Goal: Information Seeking & Learning: Learn about a topic

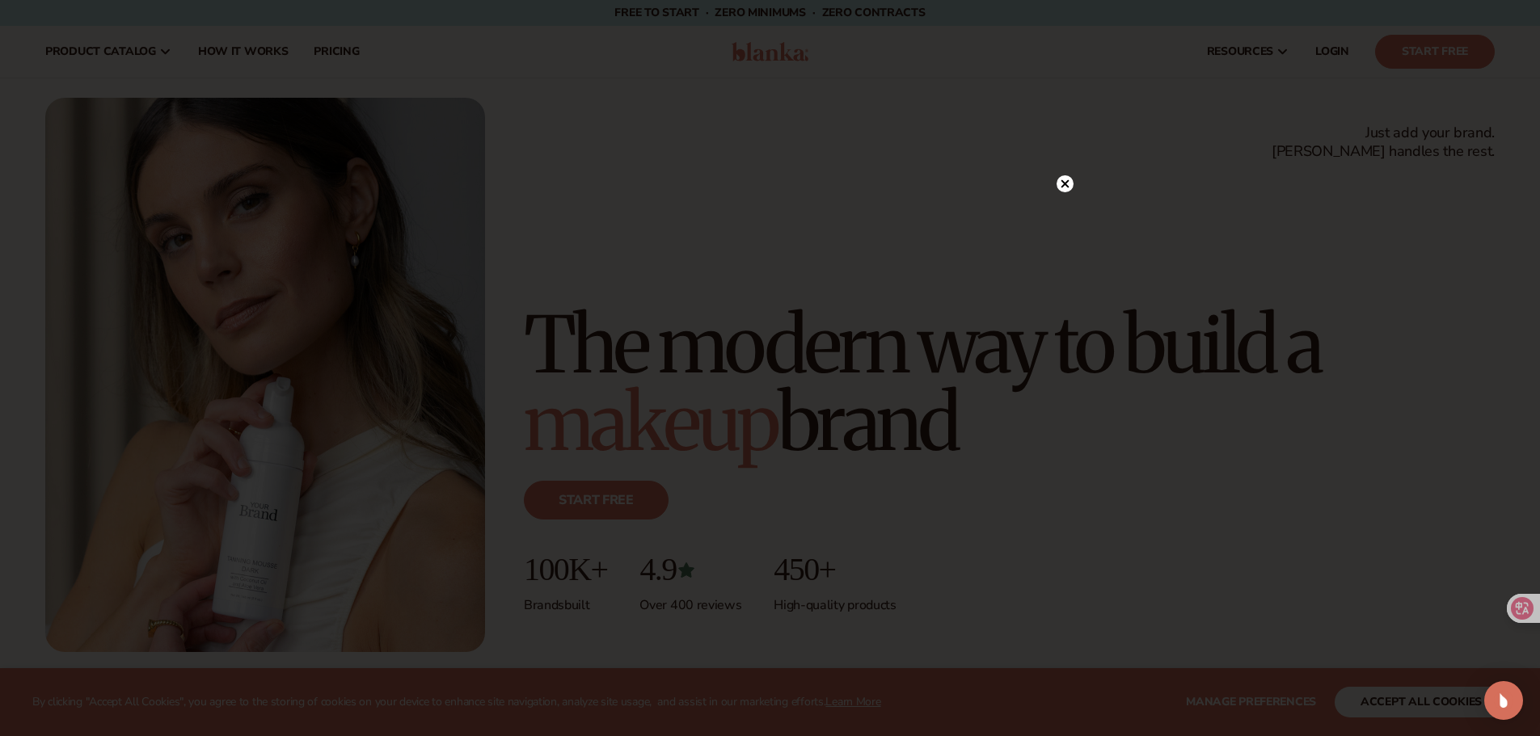
click at [1058, 183] on circle at bounding box center [1064, 183] width 17 height 17
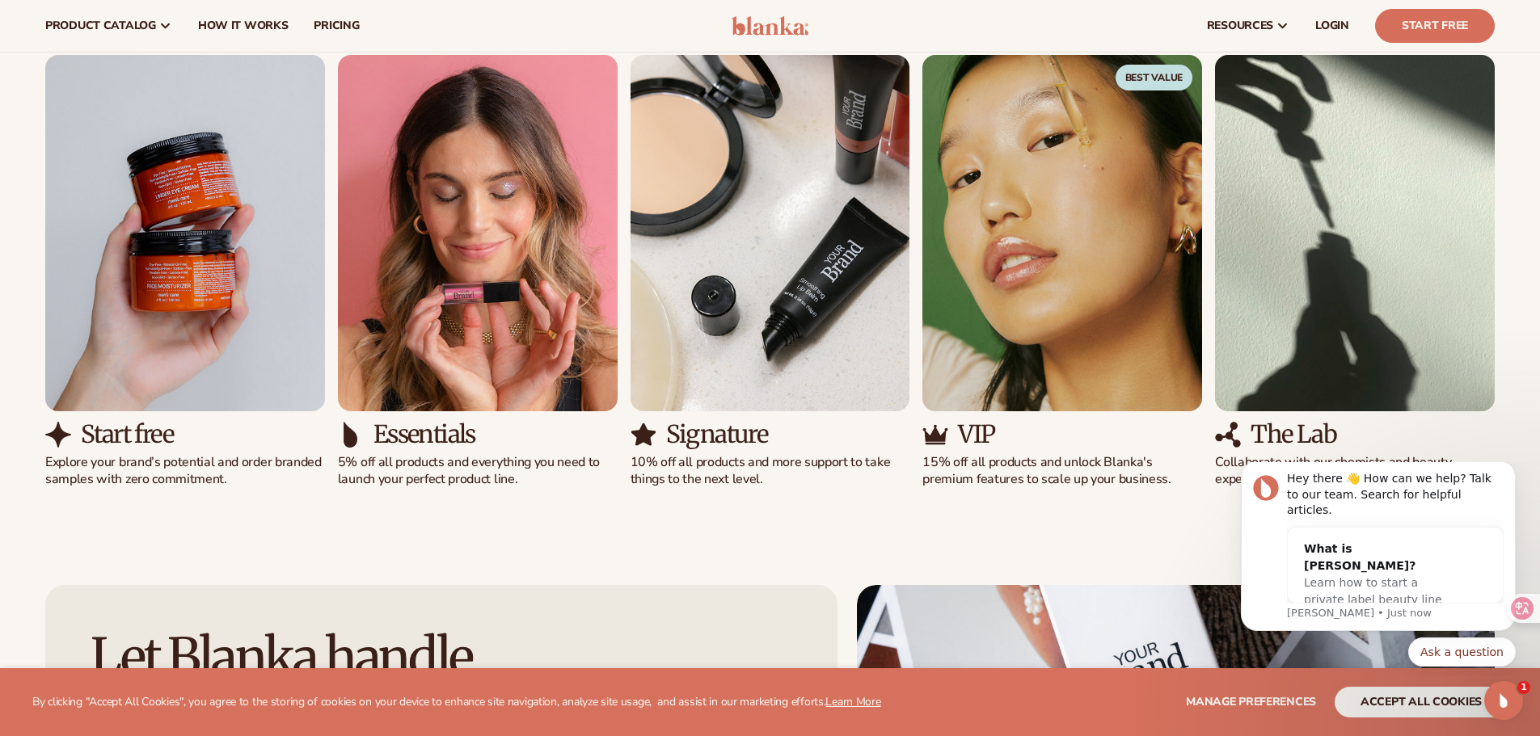
scroll to position [1509, 0]
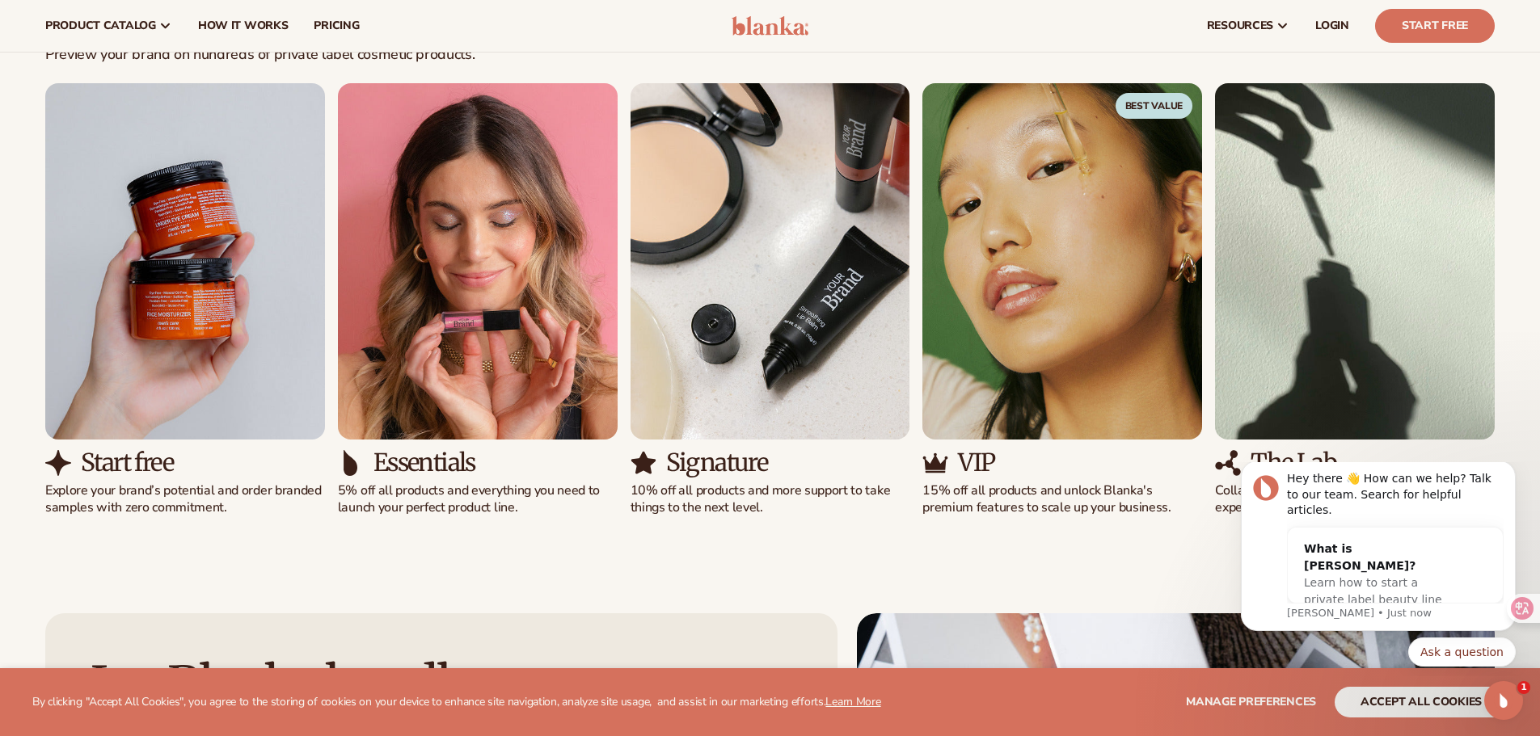
click at [121, 300] on img "1 / 5" at bounding box center [185, 261] width 280 height 356
click at [114, 487] on p "Explore your brand’s potential and order branded samples with zero commitment." at bounding box center [185, 500] width 280 height 34
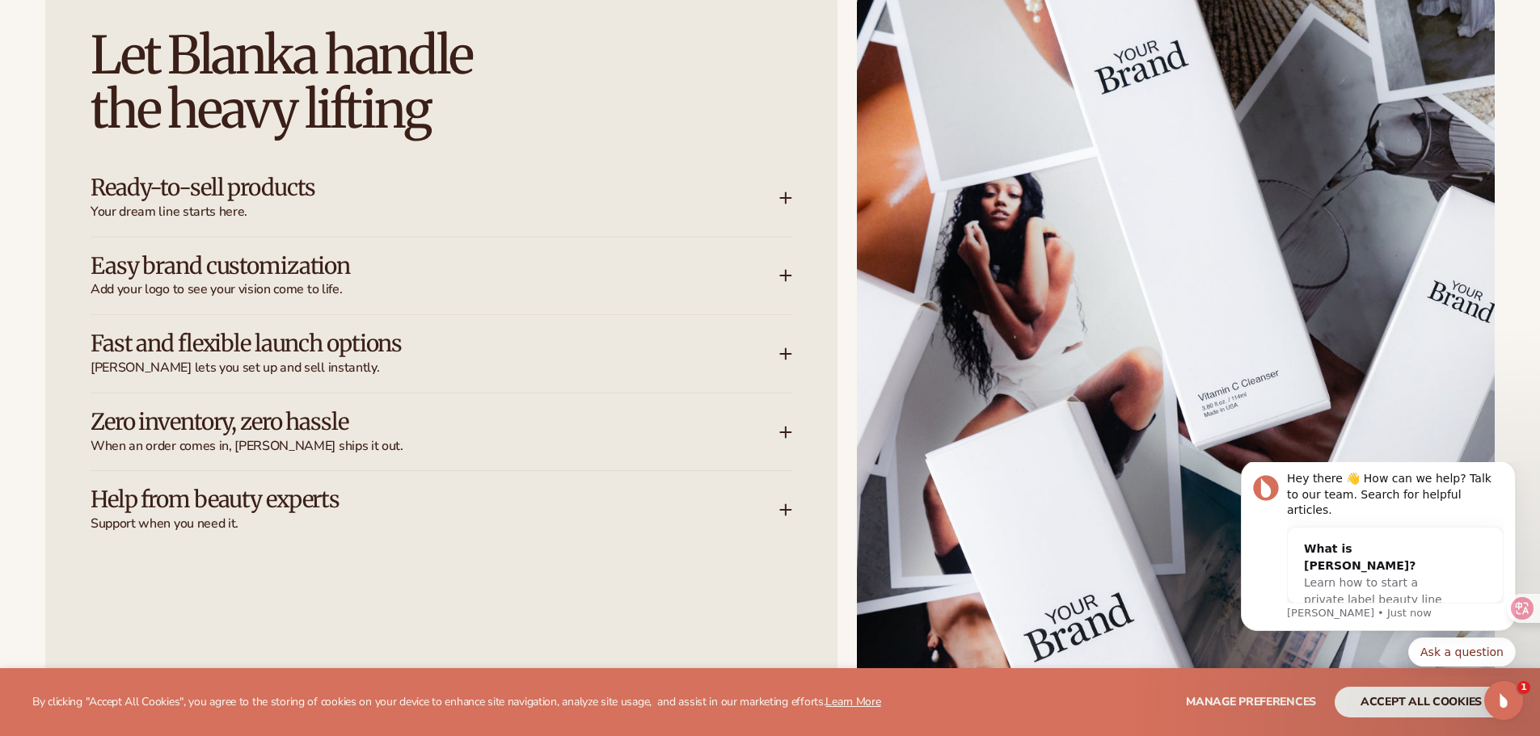
scroll to position [2156, 0]
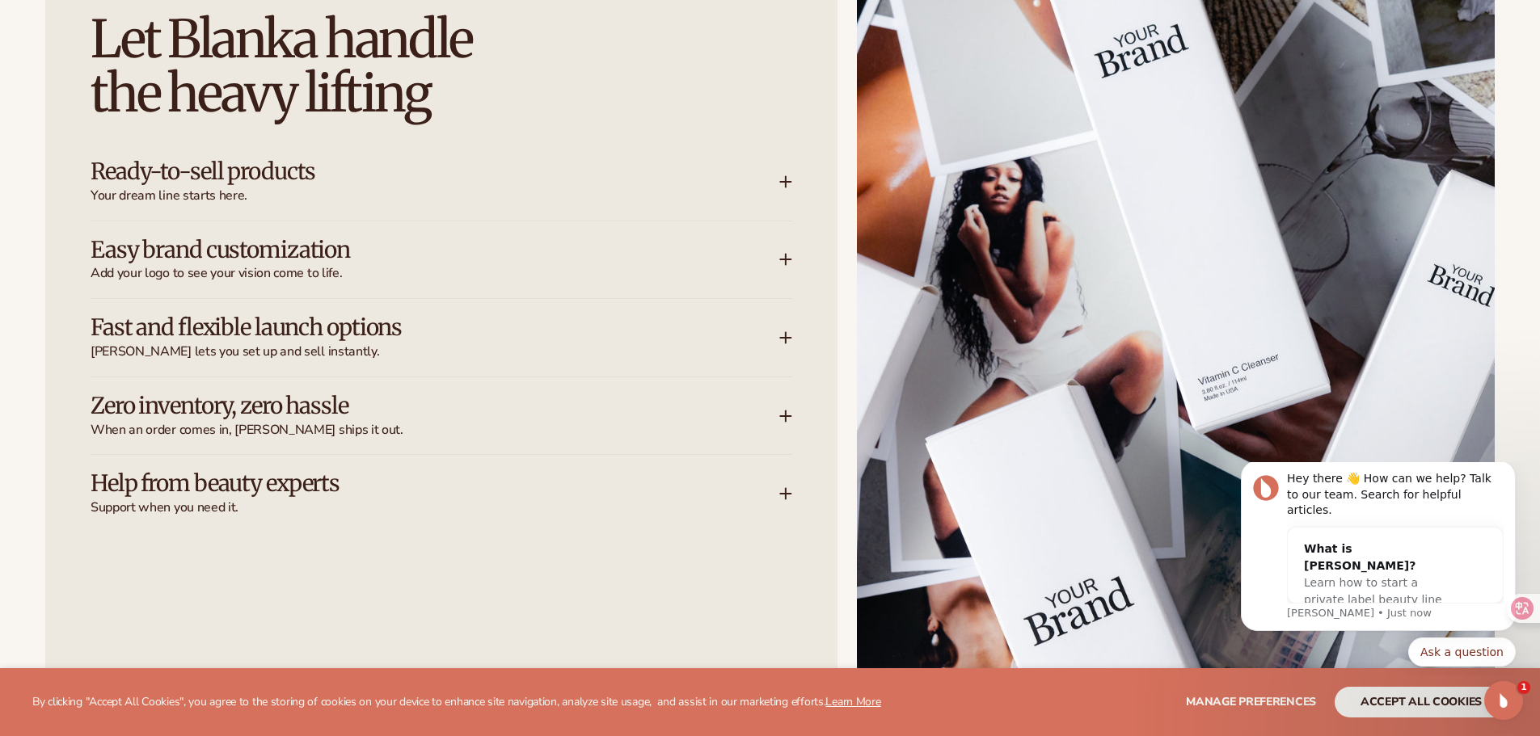
click at [604, 188] on span "Your dream line starts here." at bounding box center [435, 196] width 689 height 17
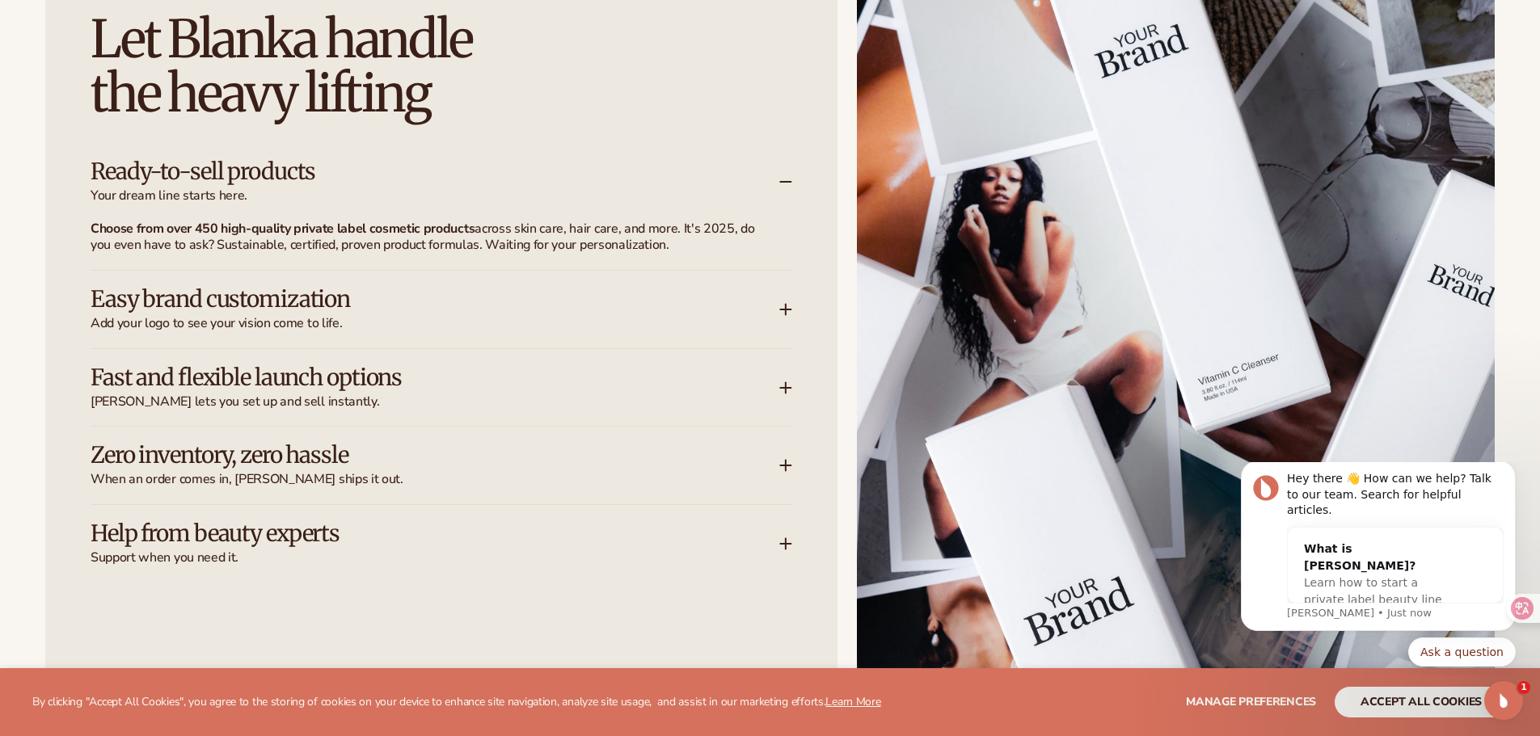
click at [626, 191] on span "Your dream line starts here." at bounding box center [435, 196] width 689 height 17
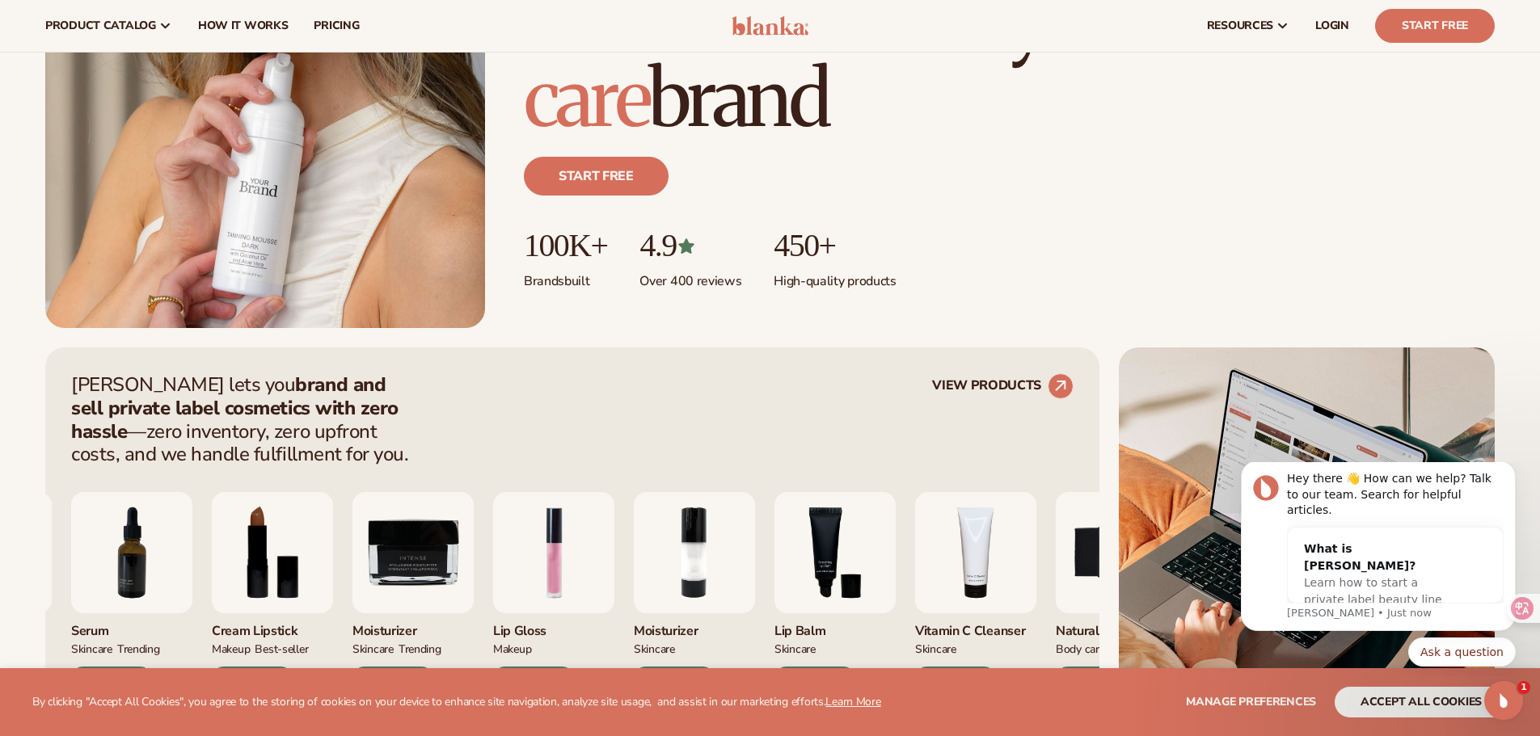
scroll to position [0, 0]
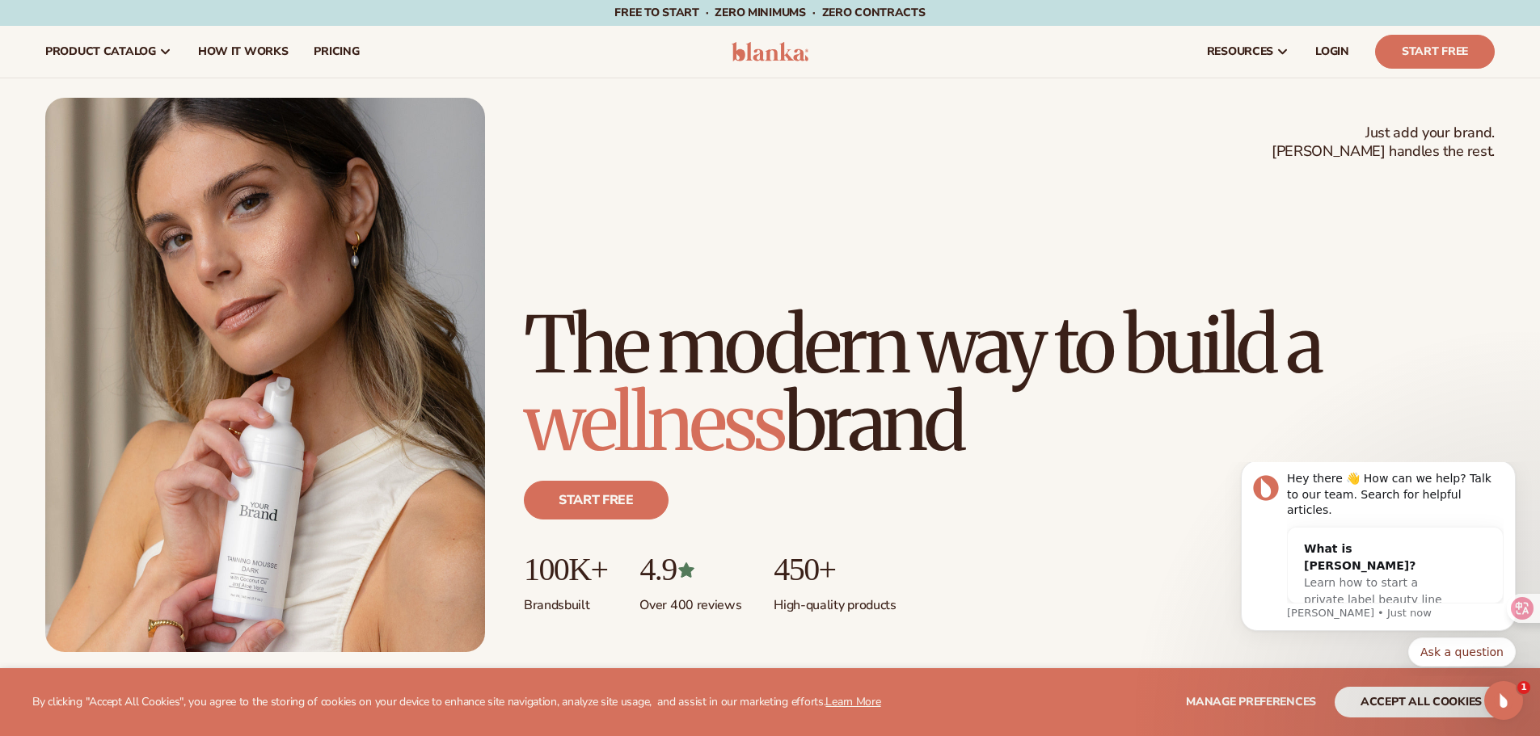
drag, startPoint x: 715, startPoint y: 292, endPoint x: 556, endPoint y: -32, distance: 360.4
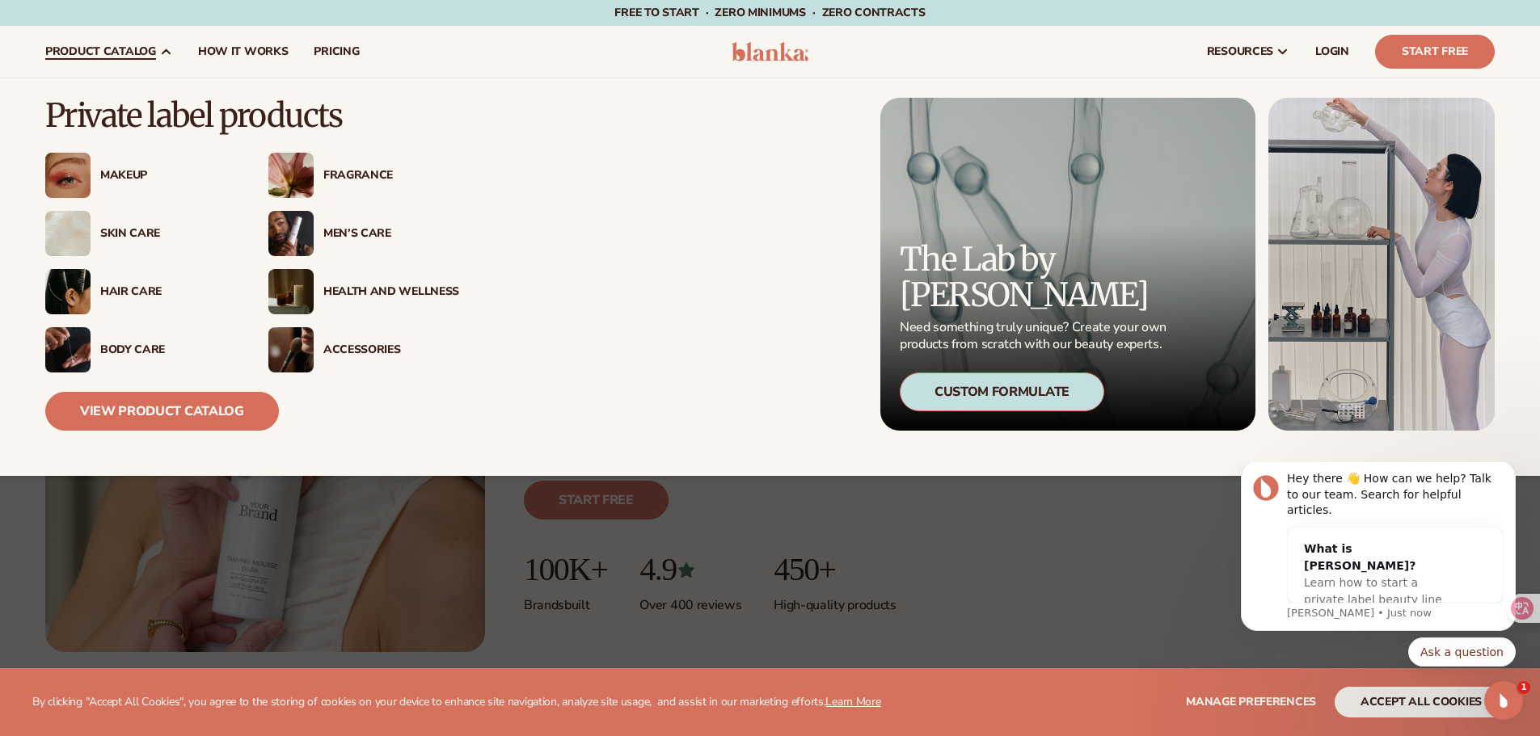
click at [138, 235] on div "Skin Care" at bounding box center [168, 234] width 136 height 14
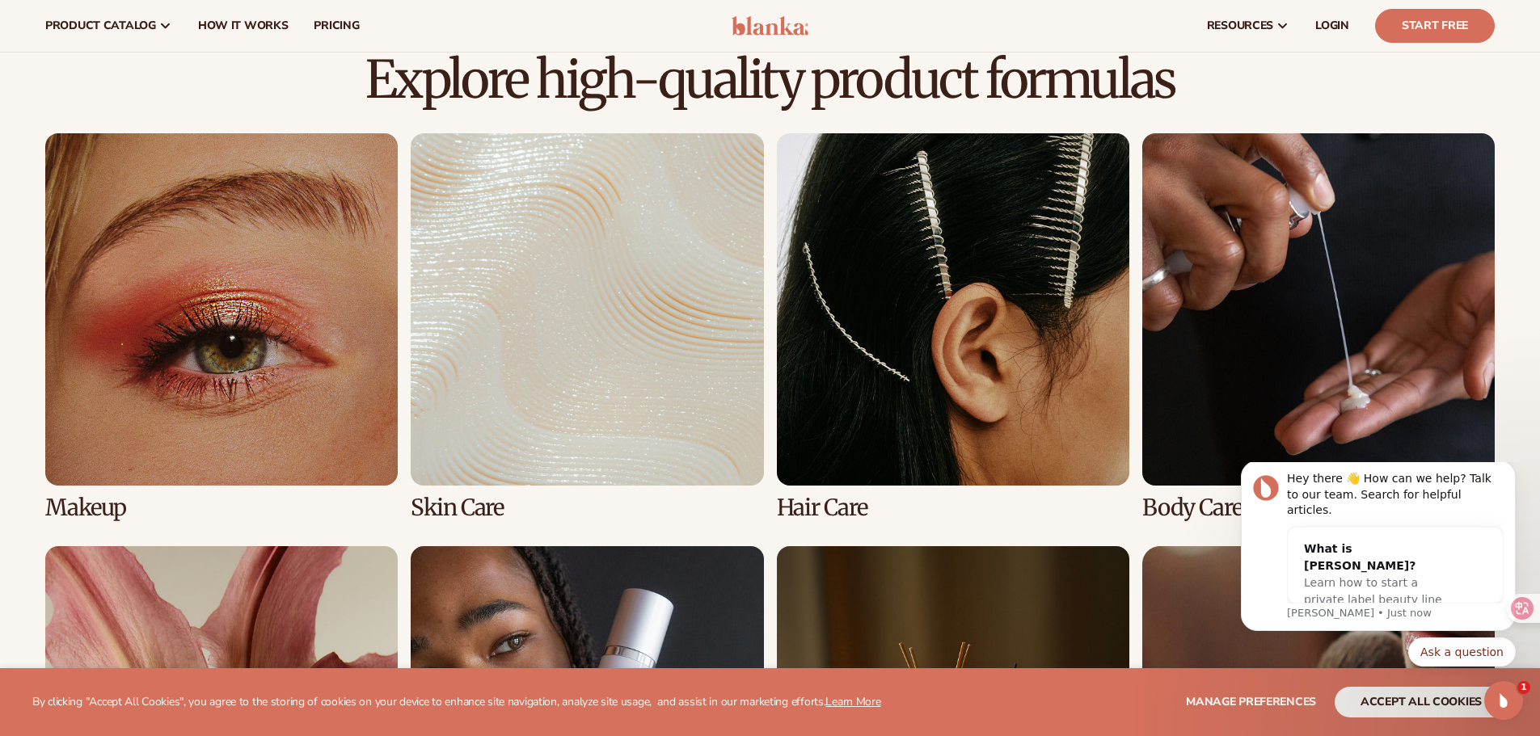
scroll to position [1077, 0]
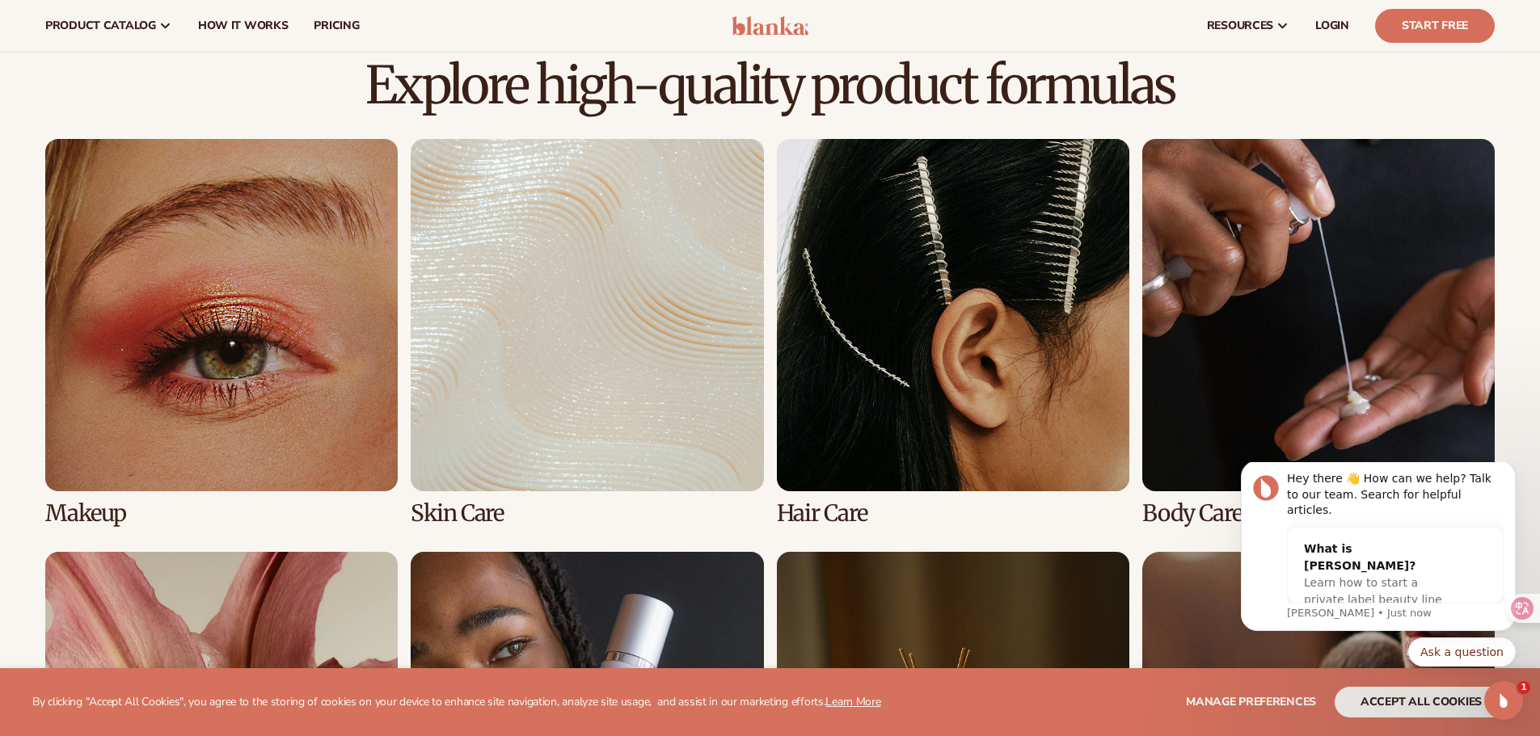
click at [646, 317] on link "2 / 8" at bounding box center [587, 332] width 352 height 387
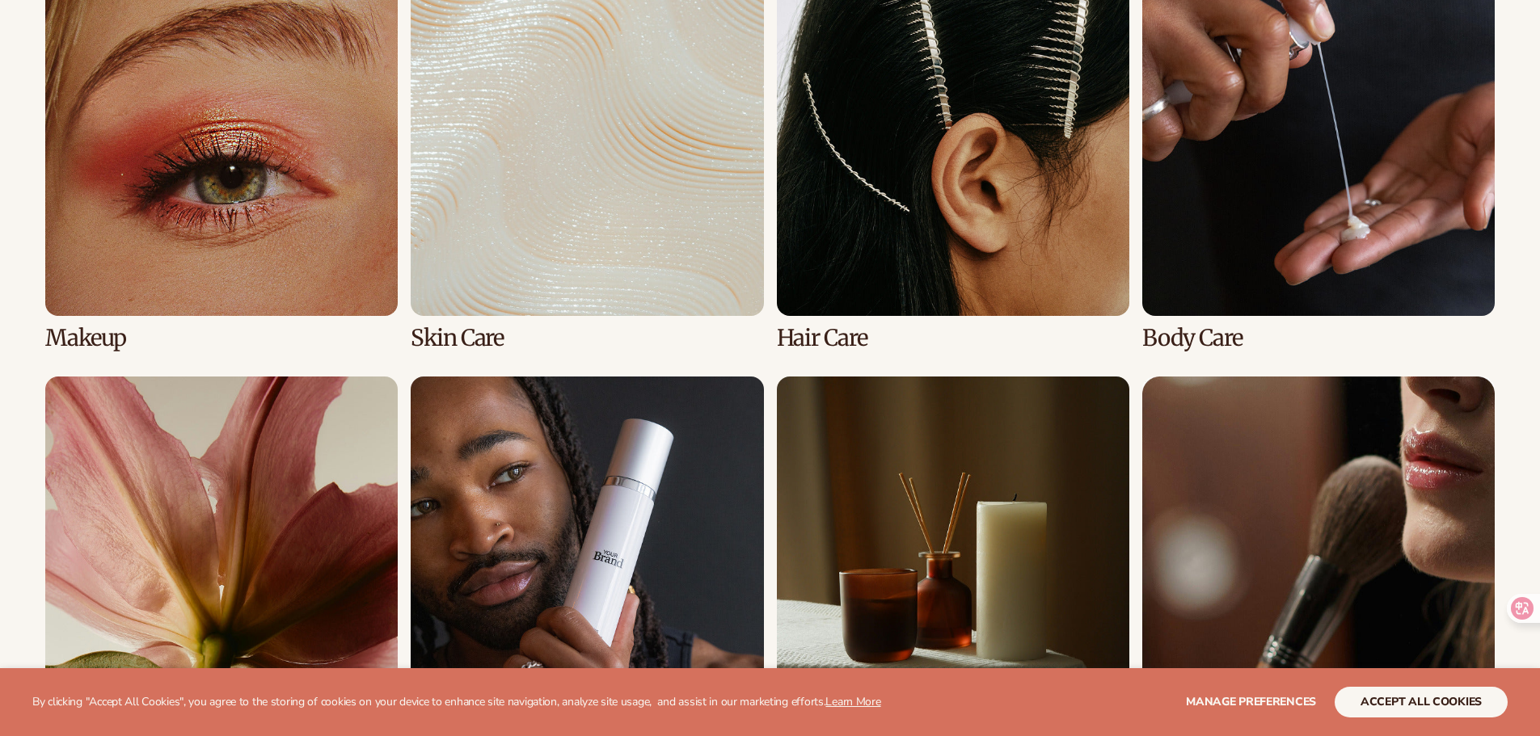
scroll to position [1293, 0]
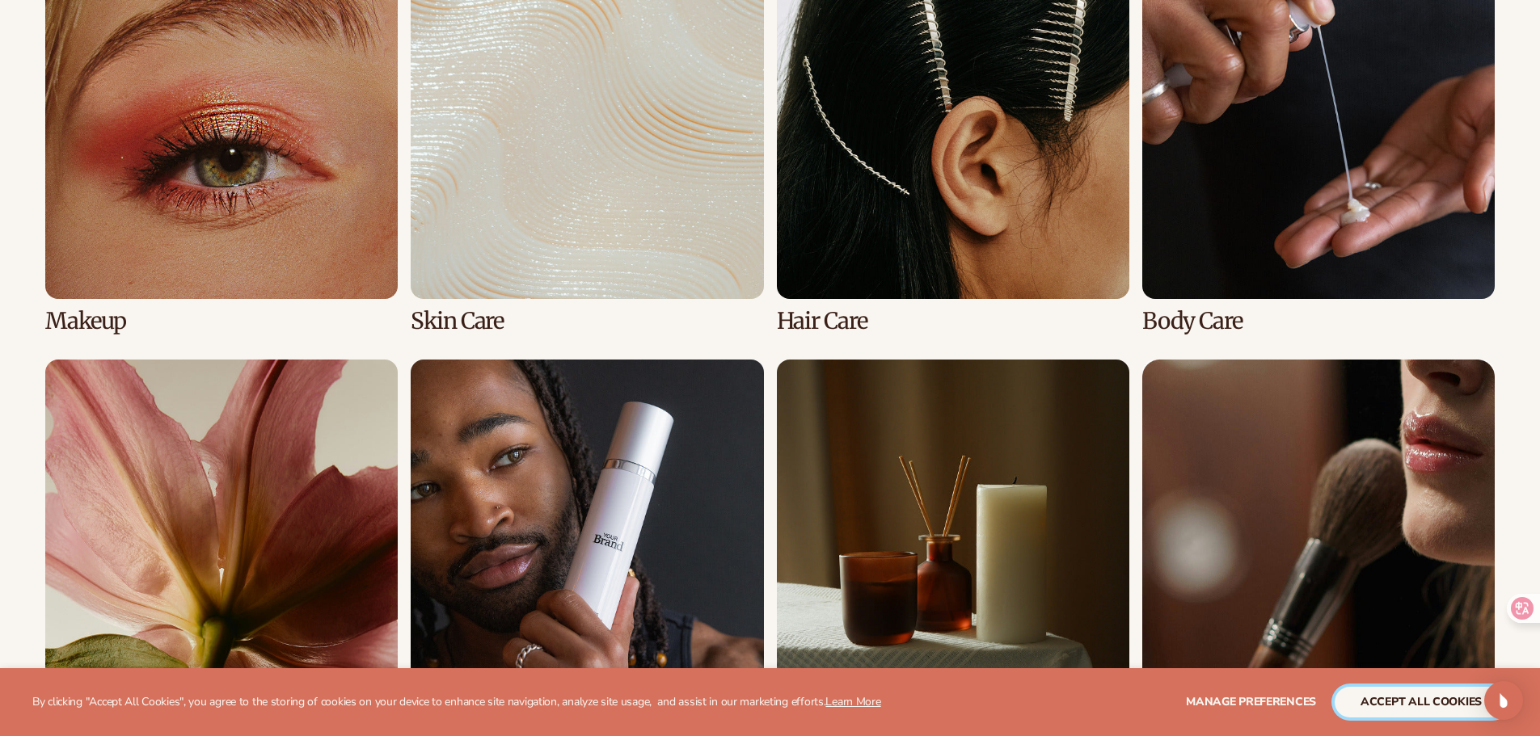
click at [1374, 702] on button "accept all cookies" at bounding box center [1420, 702] width 173 height 31
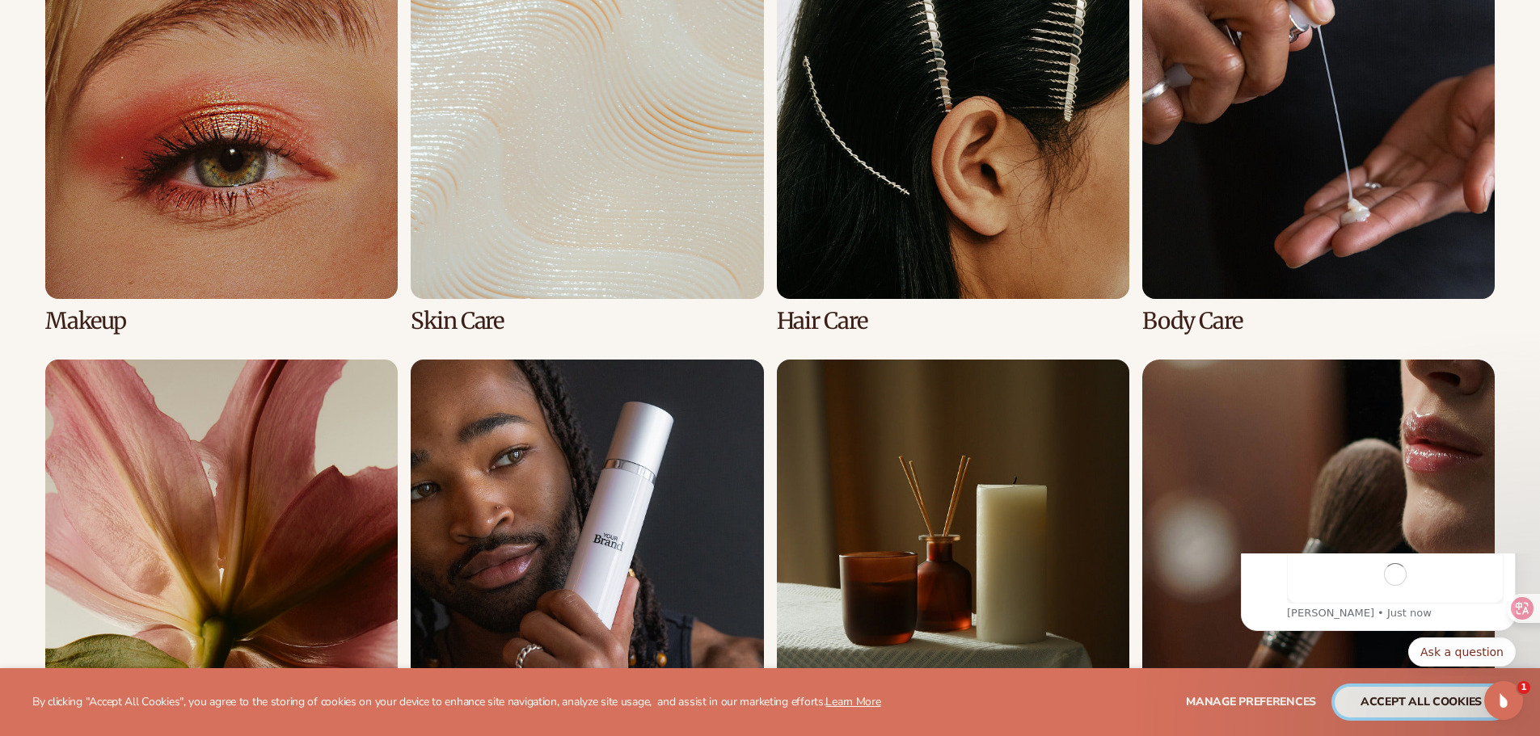
scroll to position [0, 0]
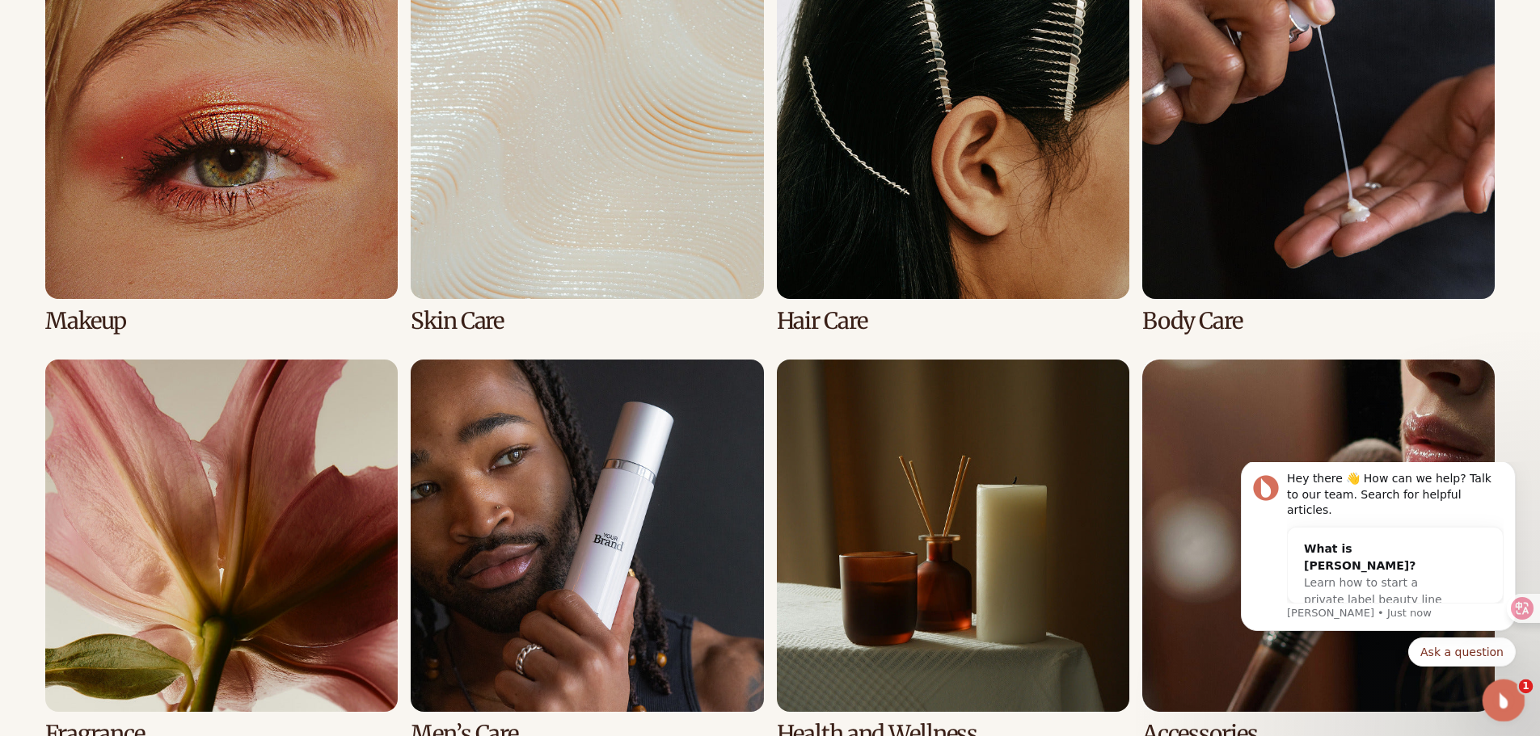
click at [1499, 705] on icon "Open Intercom Messenger" at bounding box center [1501, 698] width 27 height 27
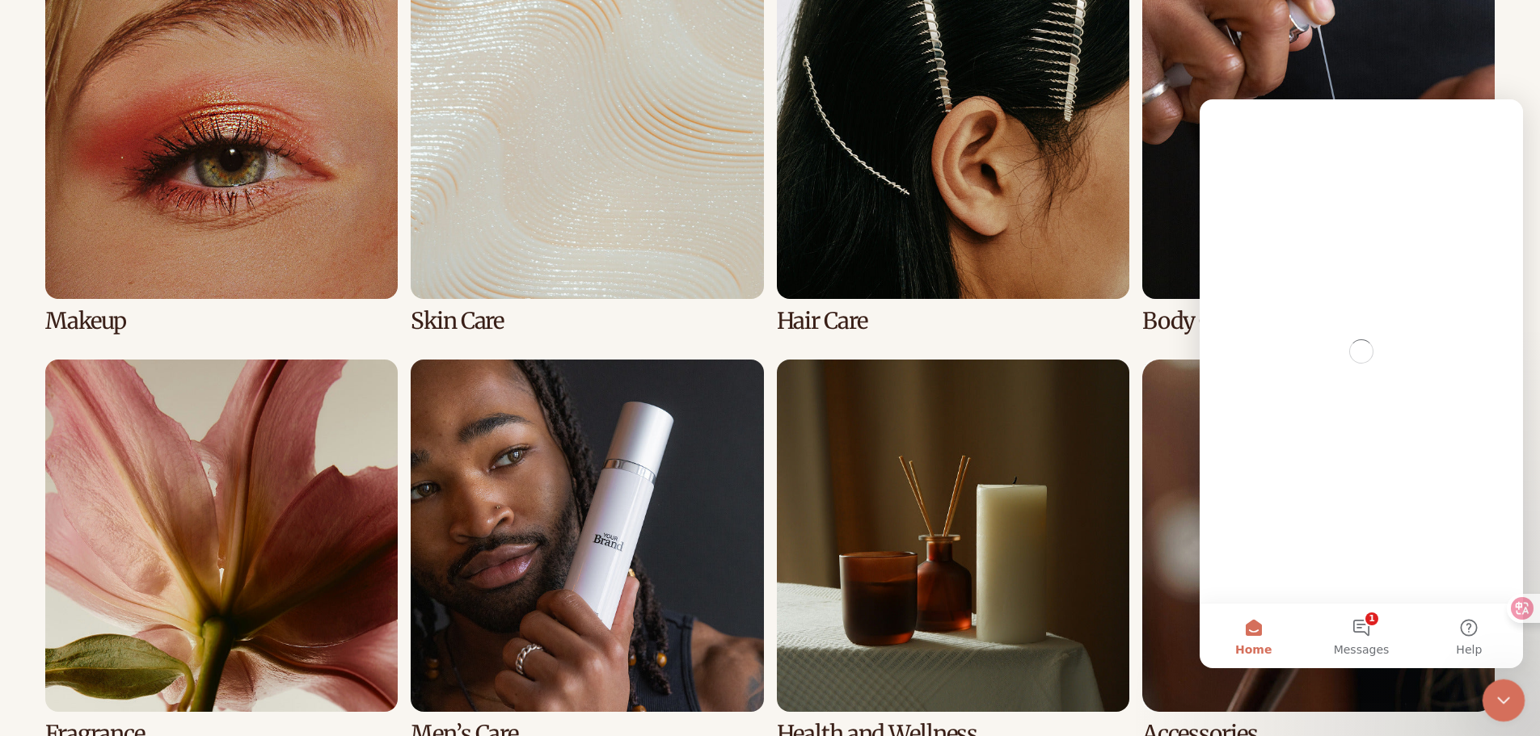
click at [1499, 704] on icon "Close Intercom Messenger" at bounding box center [1500, 698] width 19 height 19
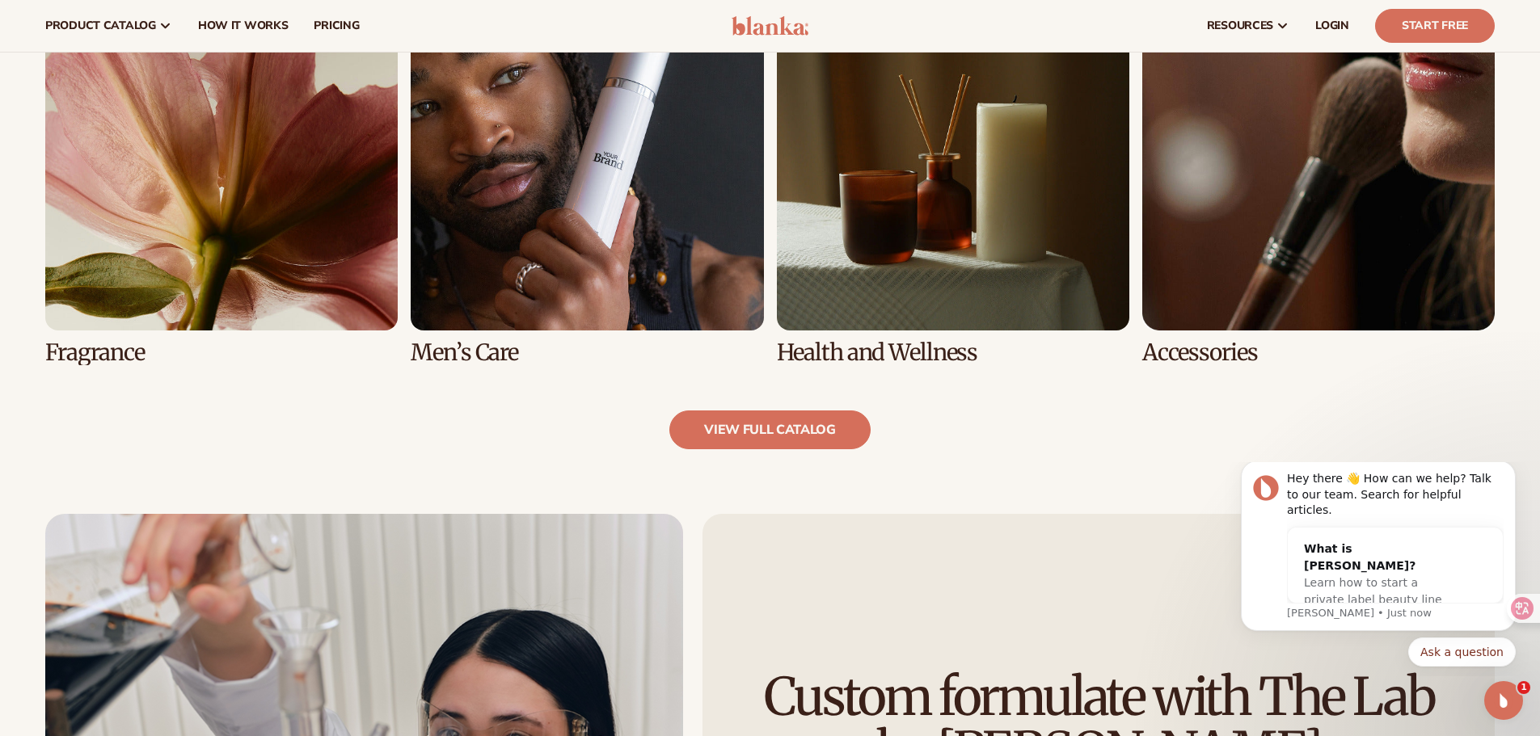
scroll to position [1616, 0]
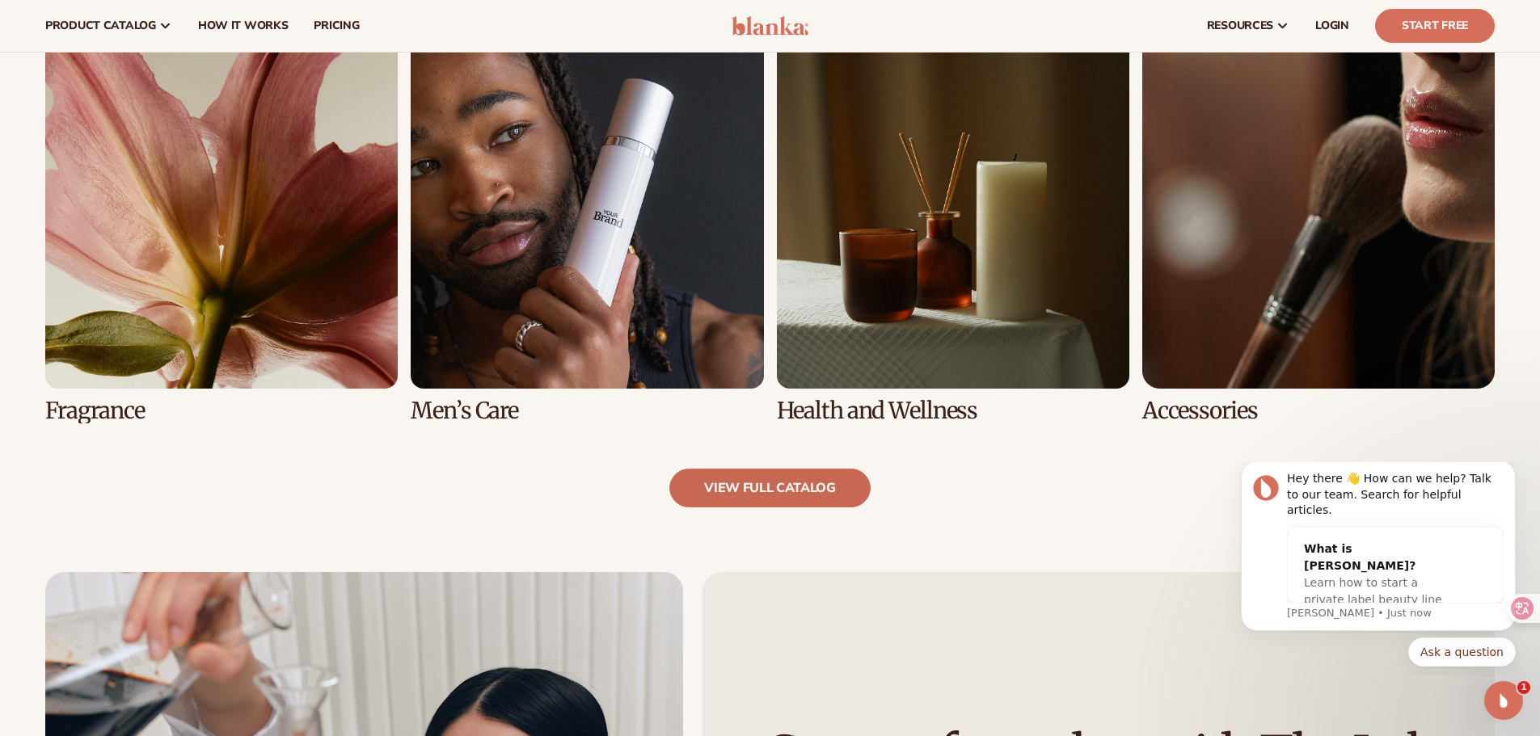
click at [765, 470] on link "view full catalog" at bounding box center [769, 488] width 201 height 39
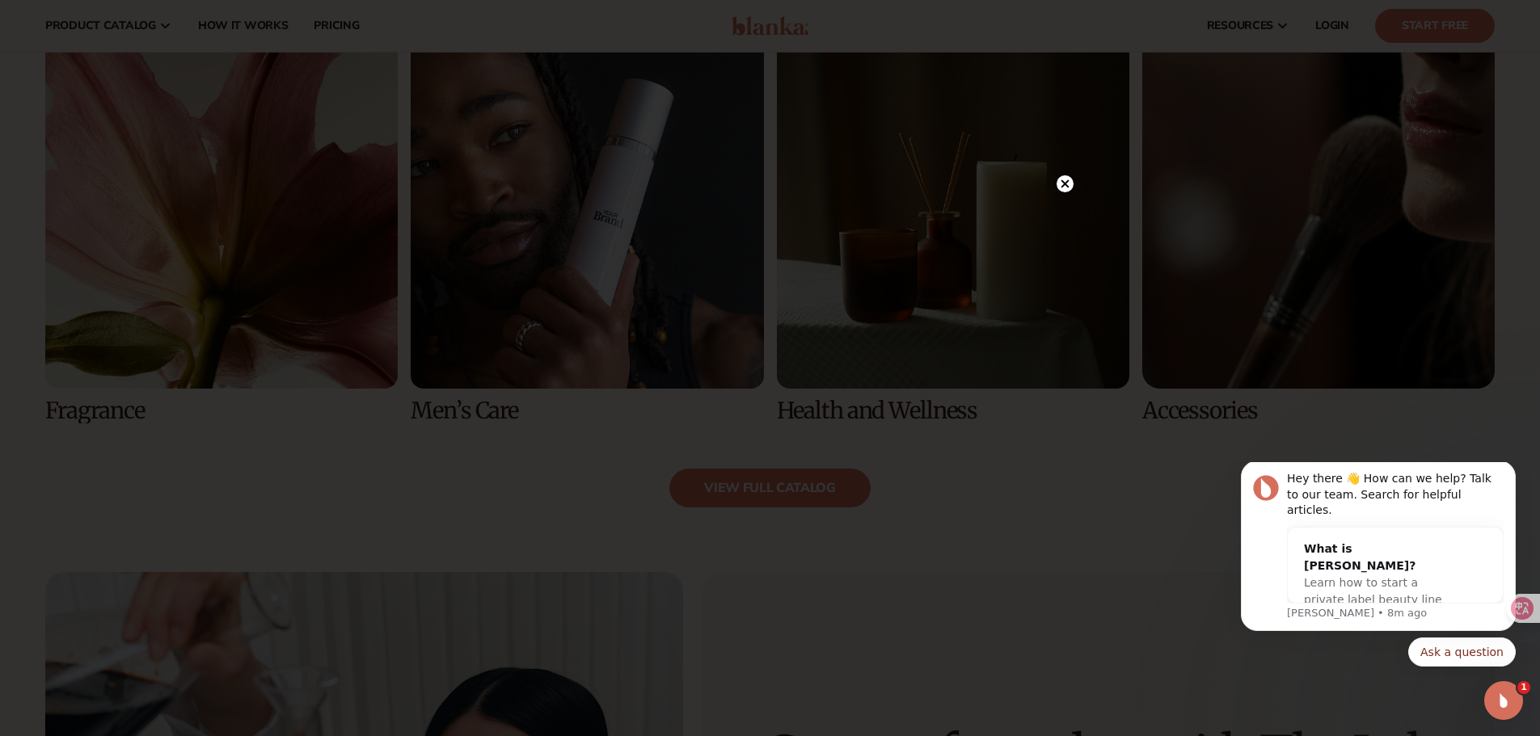
click at [601, 120] on div at bounding box center [770, 368] width 1540 height 736
click at [1061, 188] on circle at bounding box center [1064, 183] width 17 height 17
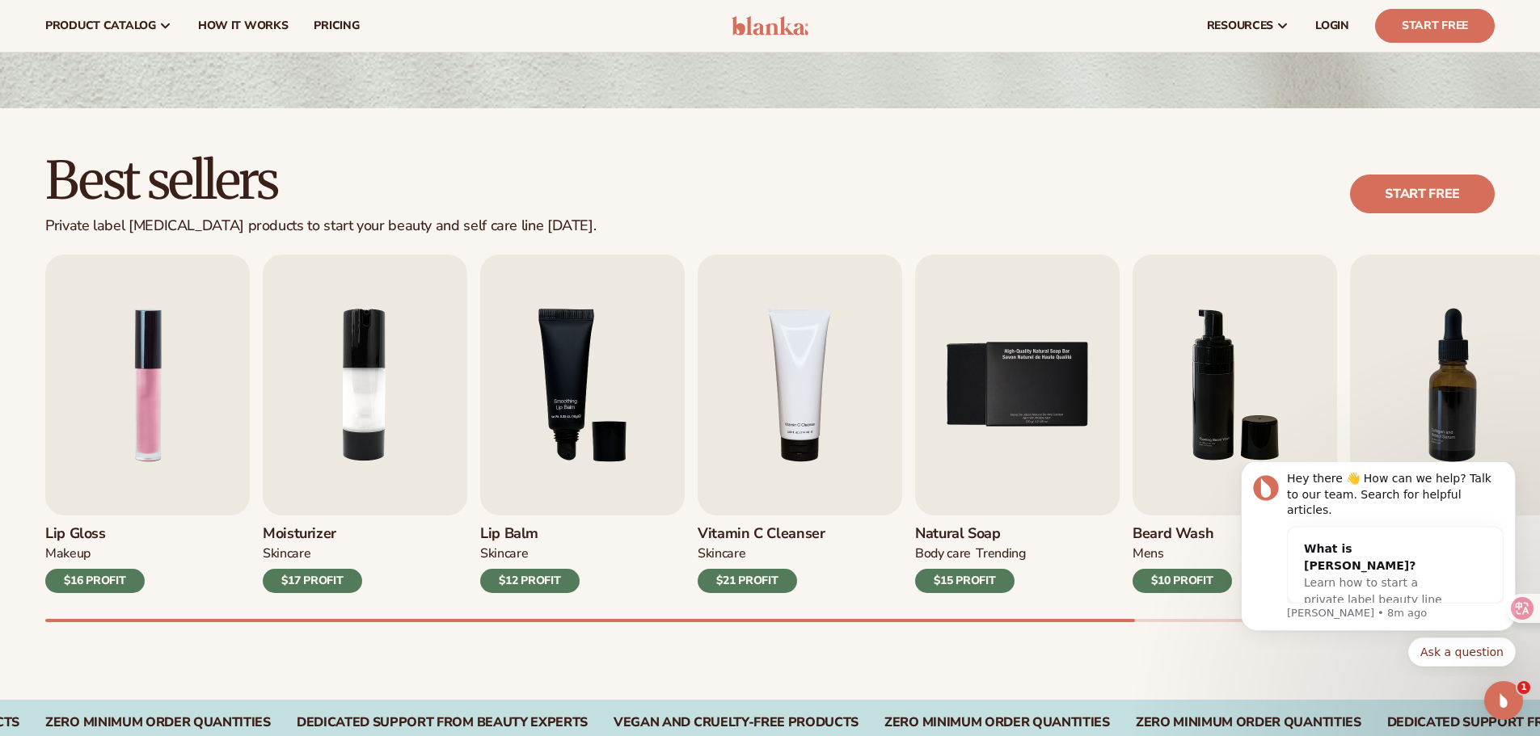
scroll to position [323, 0]
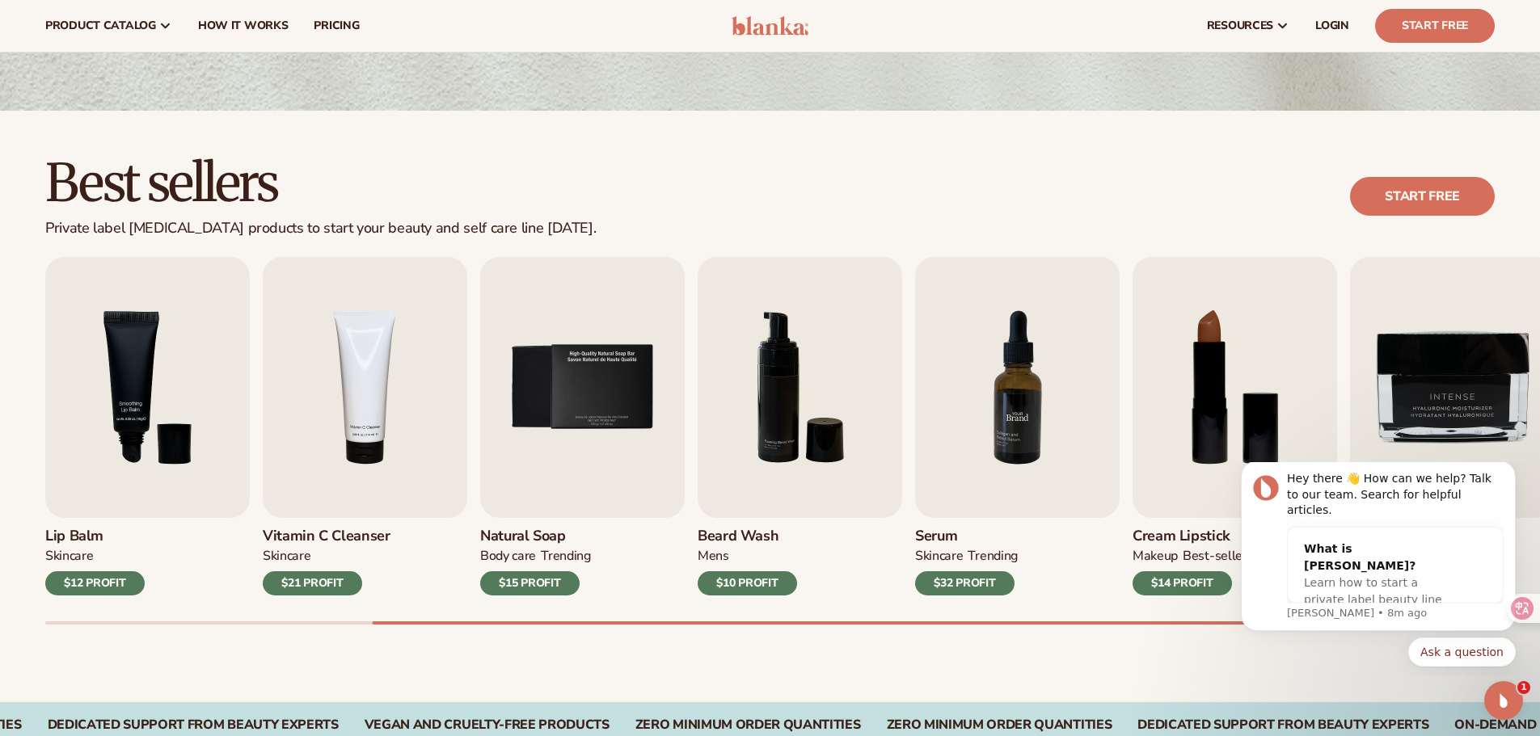
click at [1002, 433] on img "7 / 9" at bounding box center [1017, 387] width 204 height 261
click at [932, 539] on h3 "Serum" at bounding box center [966, 537] width 103 height 18
click at [993, 437] on img "7 / 9" at bounding box center [1017, 387] width 204 height 261
click at [963, 589] on div "$32 PROFIT" at bounding box center [964, 583] width 99 height 24
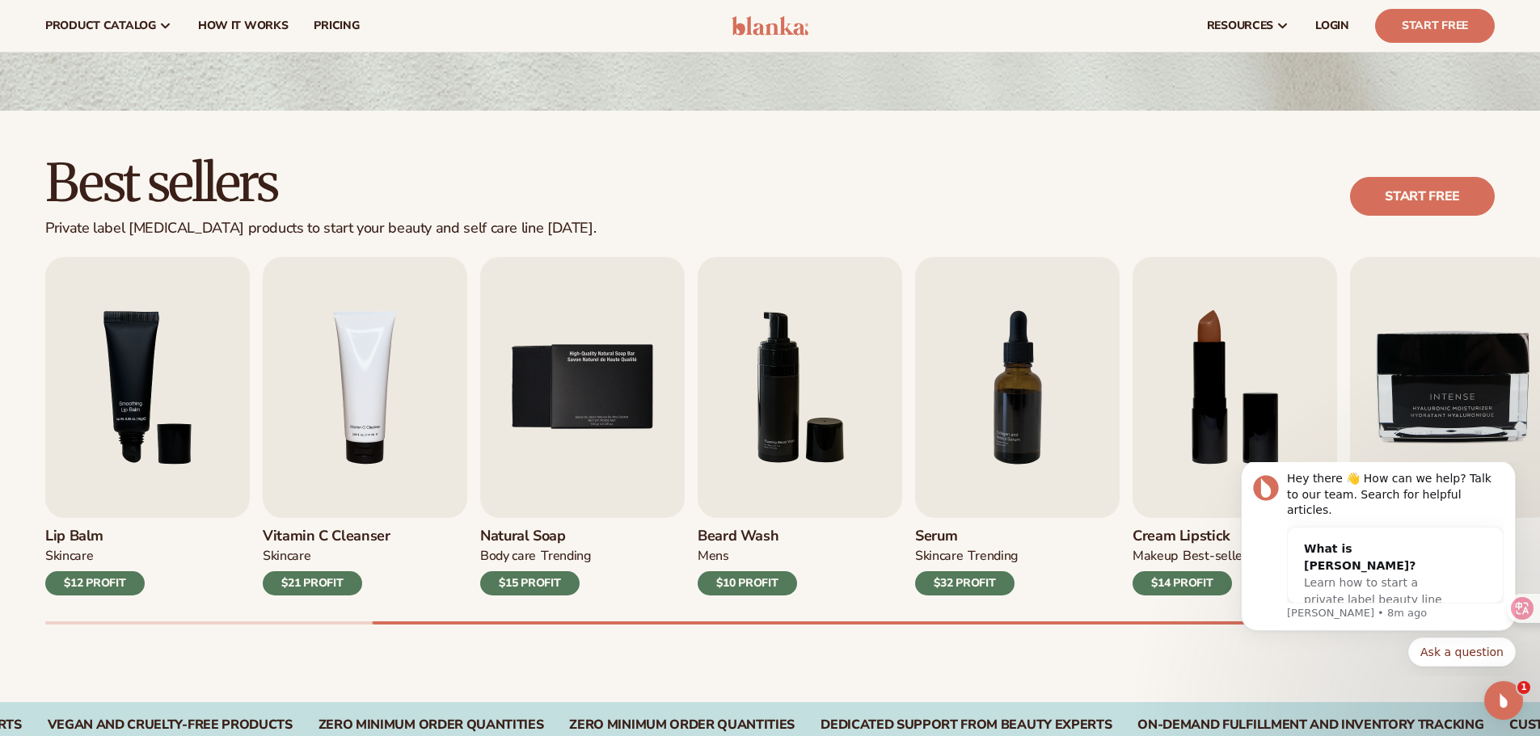
click at [931, 548] on div "SKINCARE" at bounding box center [939, 556] width 48 height 17
click at [960, 478] on img "7 / 9" at bounding box center [1017, 387] width 204 height 261
click at [1029, 415] on img "7 / 9" at bounding box center [1017, 387] width 204 height 261
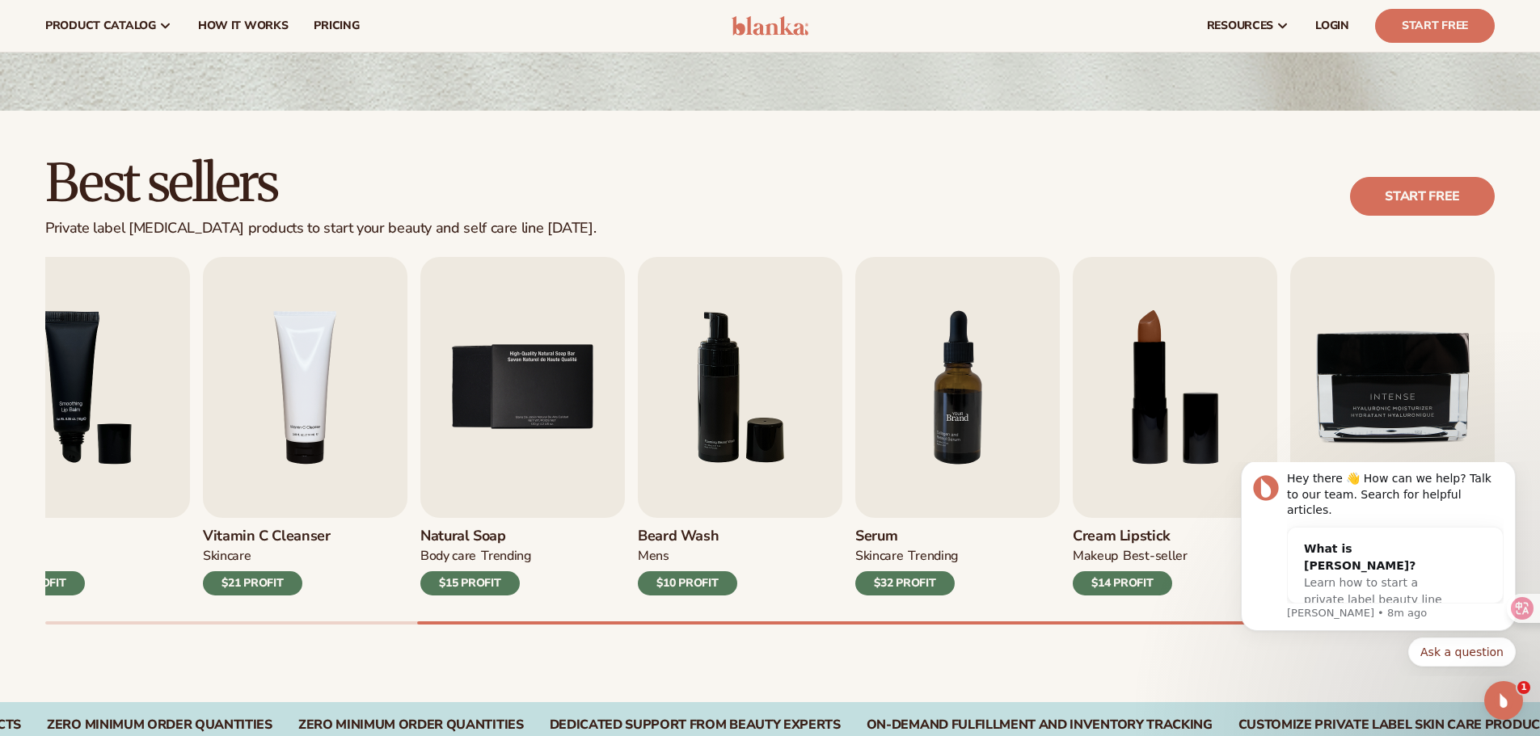
click at [925, 416] on img "7 / 9" at bounding box center [957, 387] width 204 height 261
click at [762, 395] on img "6 / 9" at bounding box center [740, 387] width 204 height 261
click at [897, 392] on img "7 / 9" at bounding box center [957, 387] width 204 height 261
click at [735, 392] on img "6 / 9" at bounding box center [740, 387] width 204 height 261
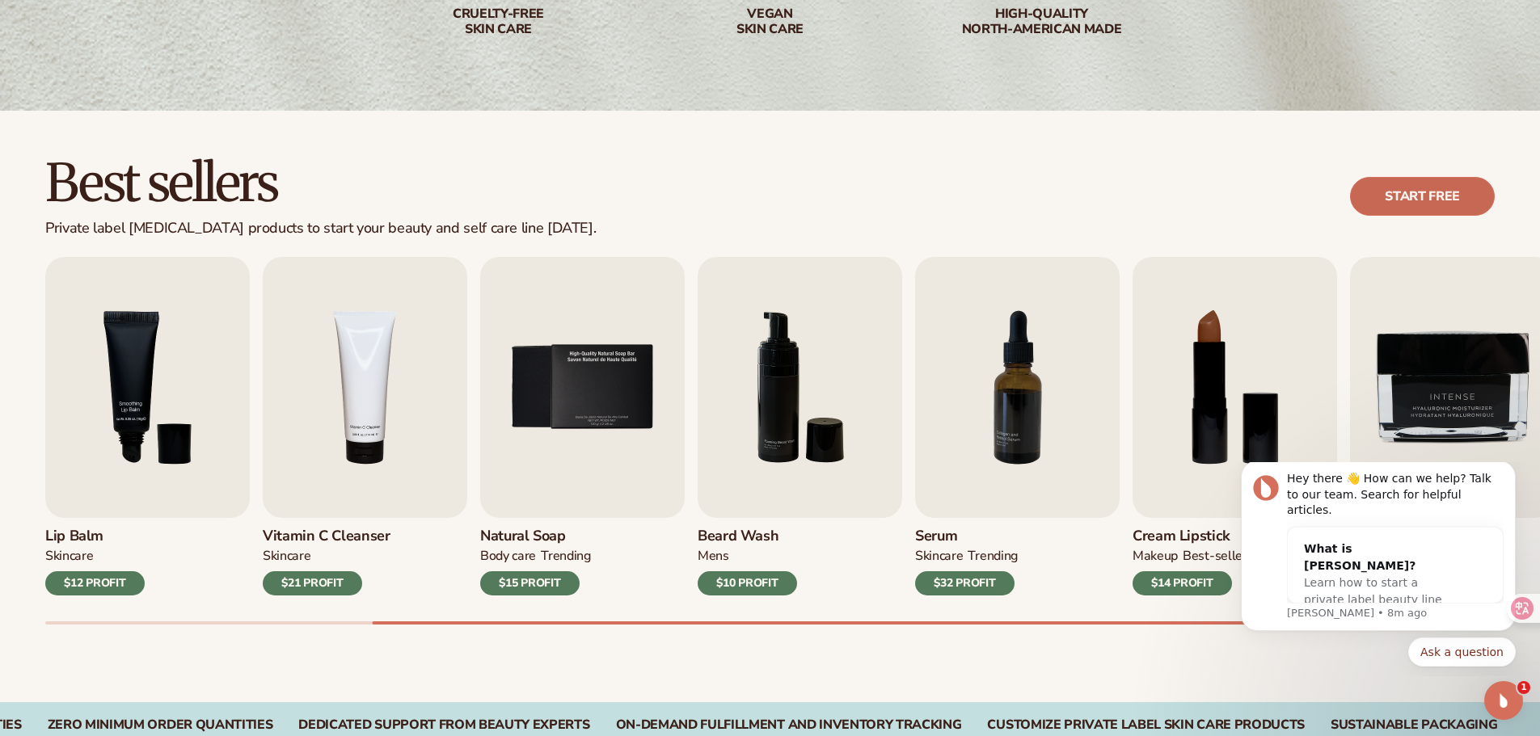
click at [1414, 191] on link "Start free" at bounding box center [1422, 196] width 145 height 39
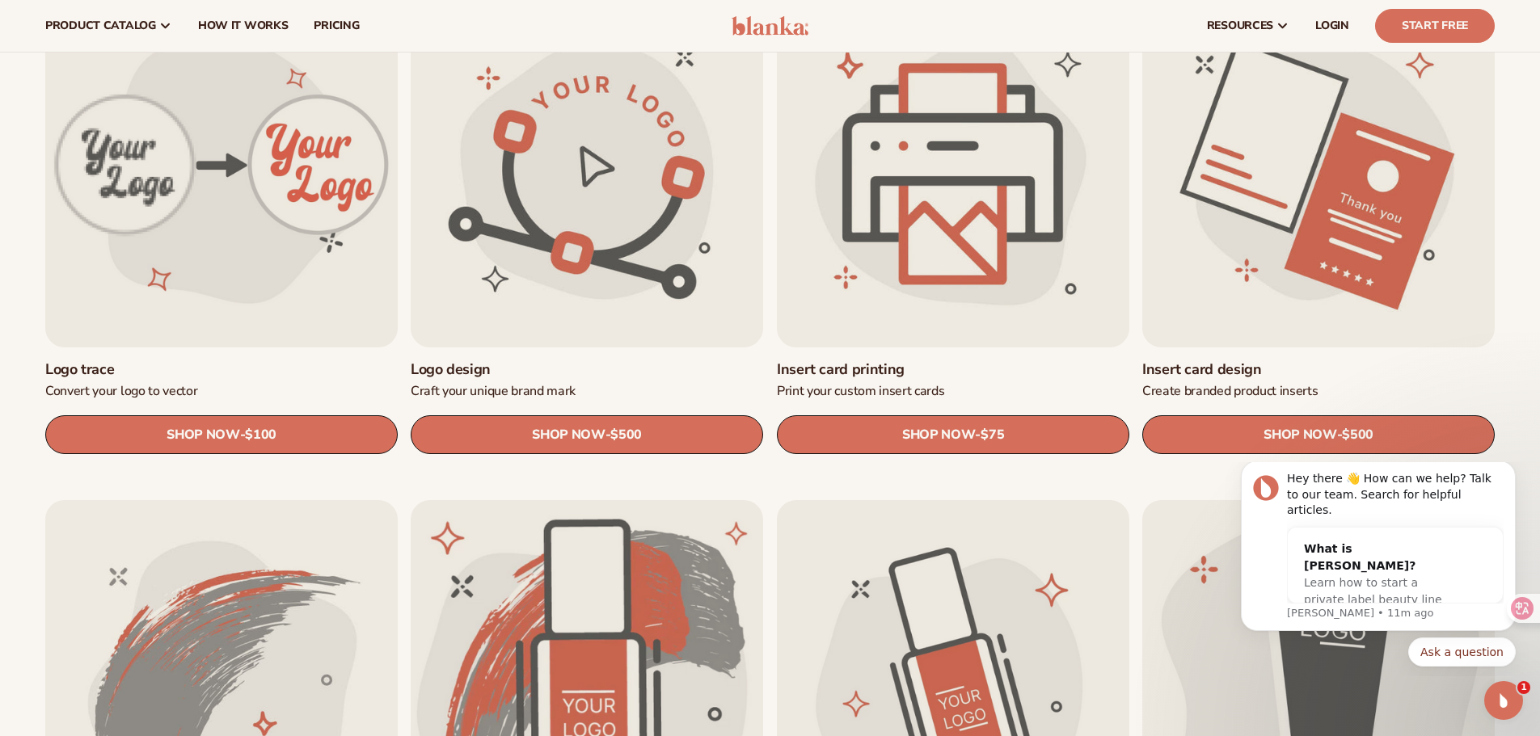
scroll to position [539, 0]
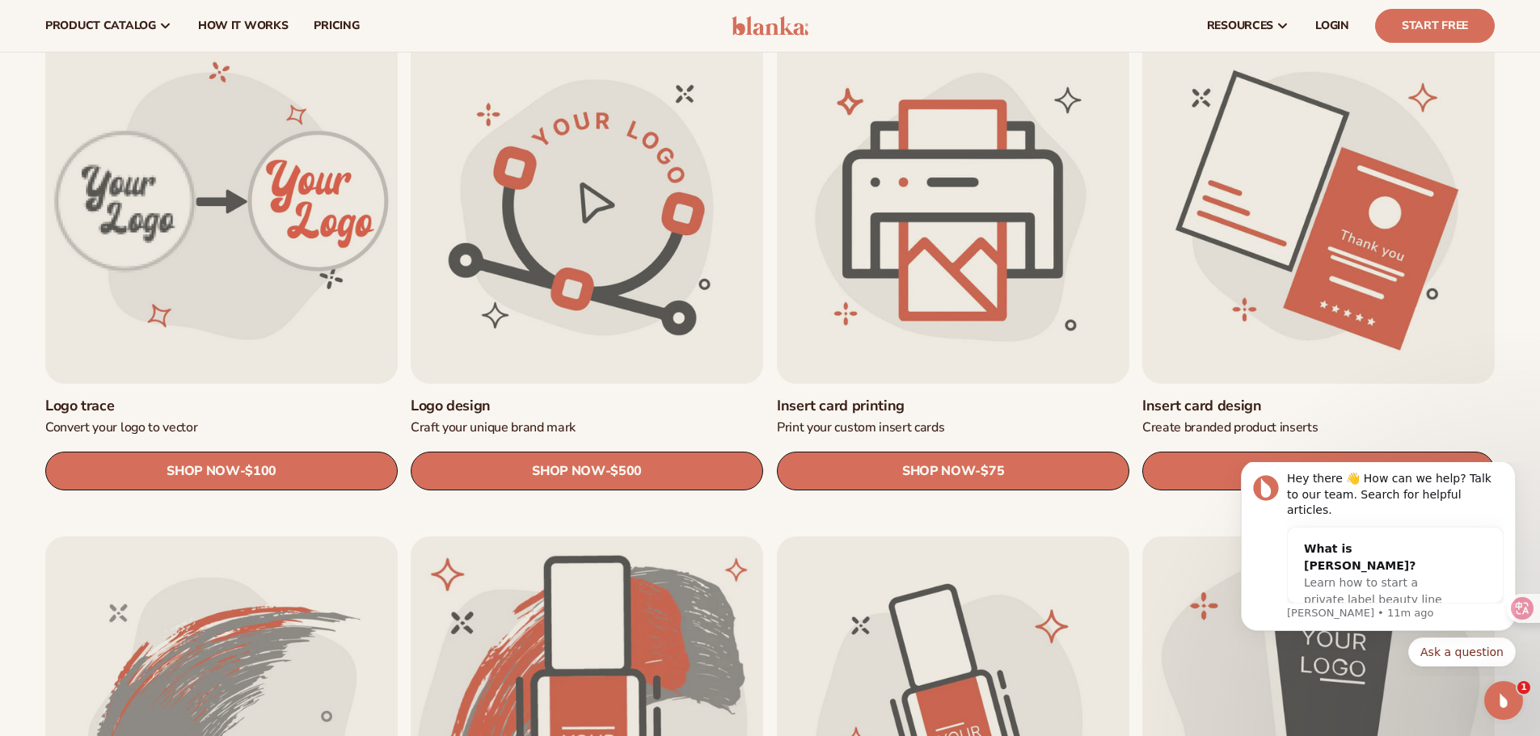
click at [1265, 397] on link "Insert card design" at bounding box center [1318, 406] width 352 height 19
